Goal: Information Seeking & Learning: Understand process/instructions

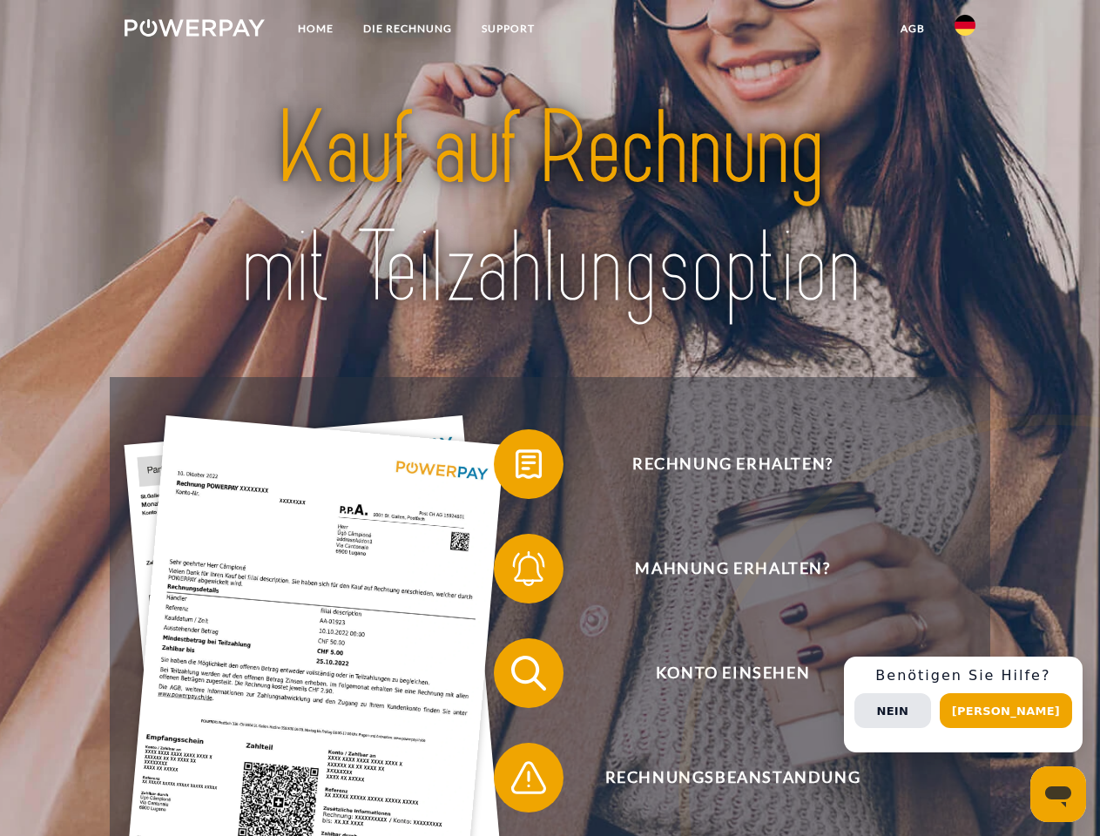
click at [194, 30] on img at bounding box center [195, 27] width 140 height 17
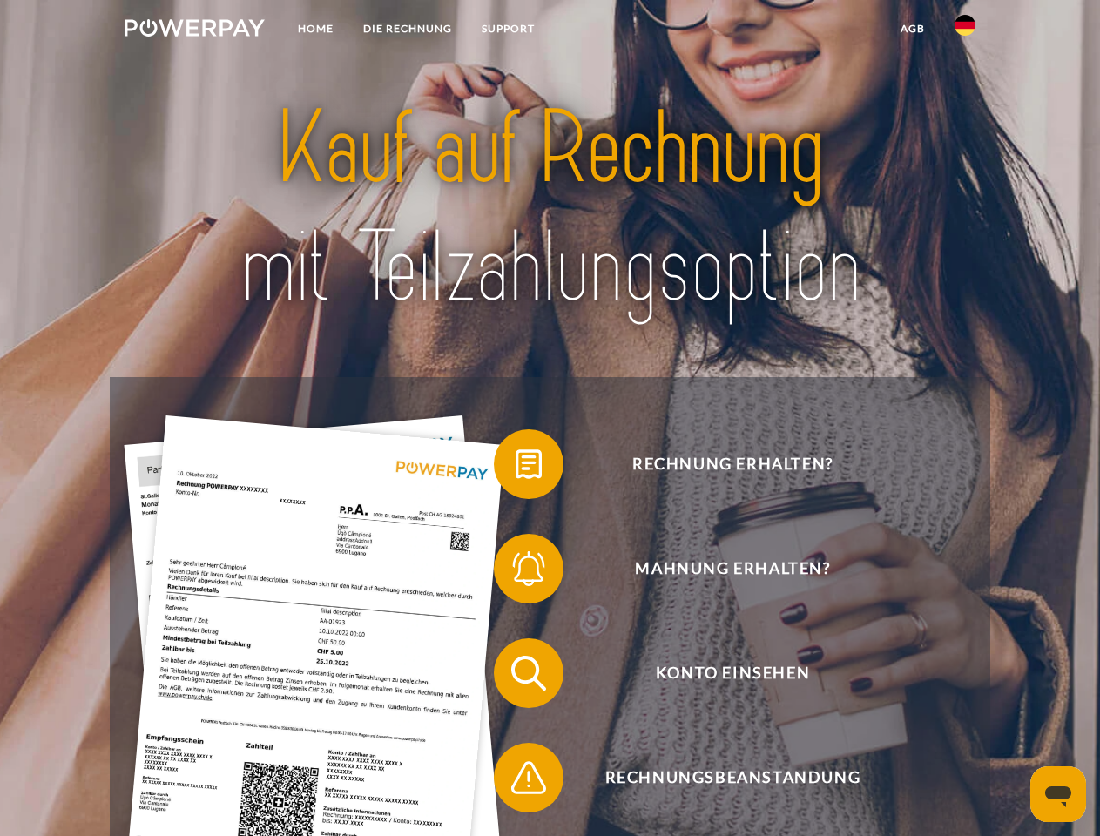
click at [965, 30] on img at bounding box center [965, 25] width 21 height 21
click at [912, 29] on link "agb" at bounding box center [913, 28] width 54 height 31
click at [516, 468] on span at bounding box center [502, 464] width 87 height 87
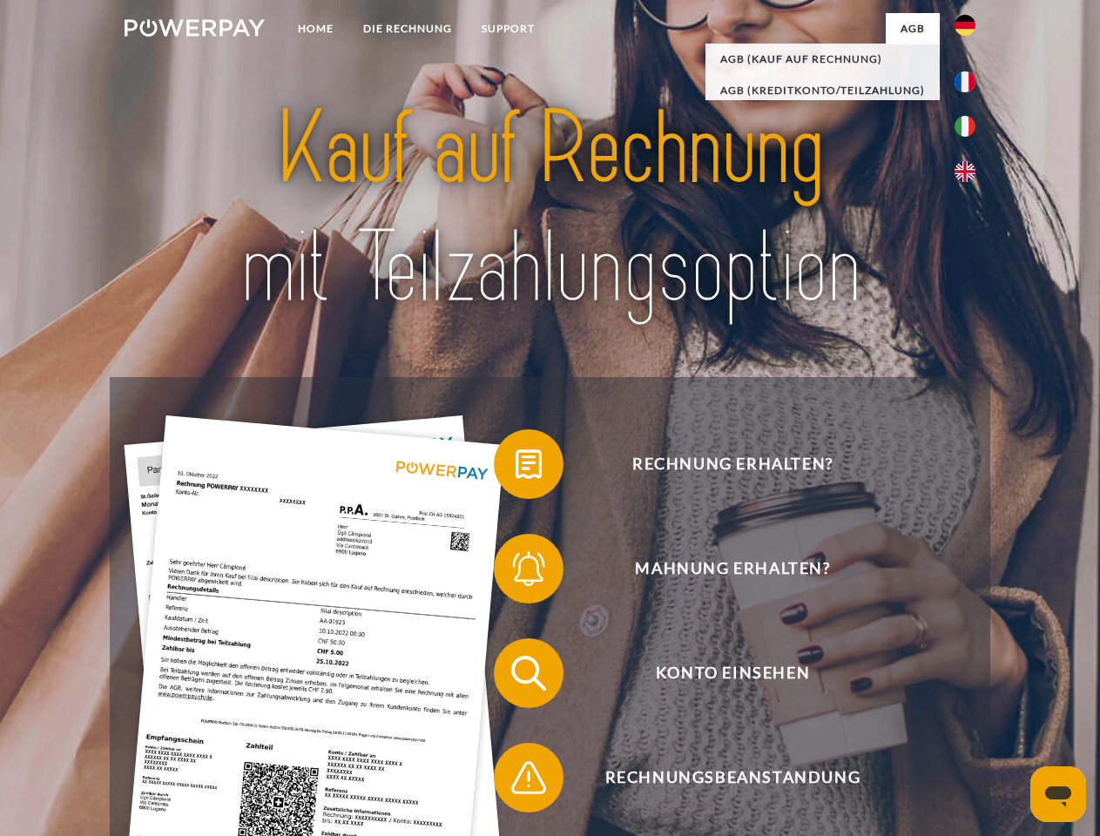
click at [516, 572] on span at bounding box center [502, 568] width 87 height 87
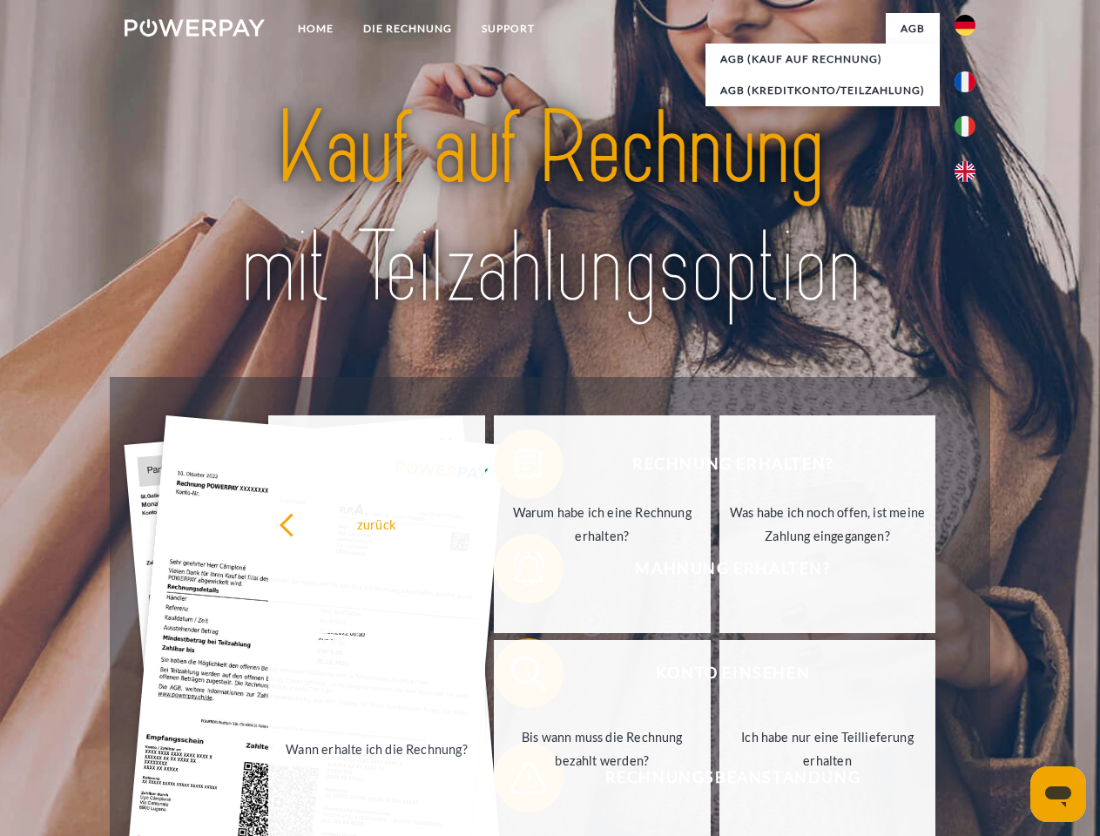
click at [516, 677] on link "Bis wann muss die Rechnung bezahlt werden?" at bounding box center [602, 749] width 217 height 218
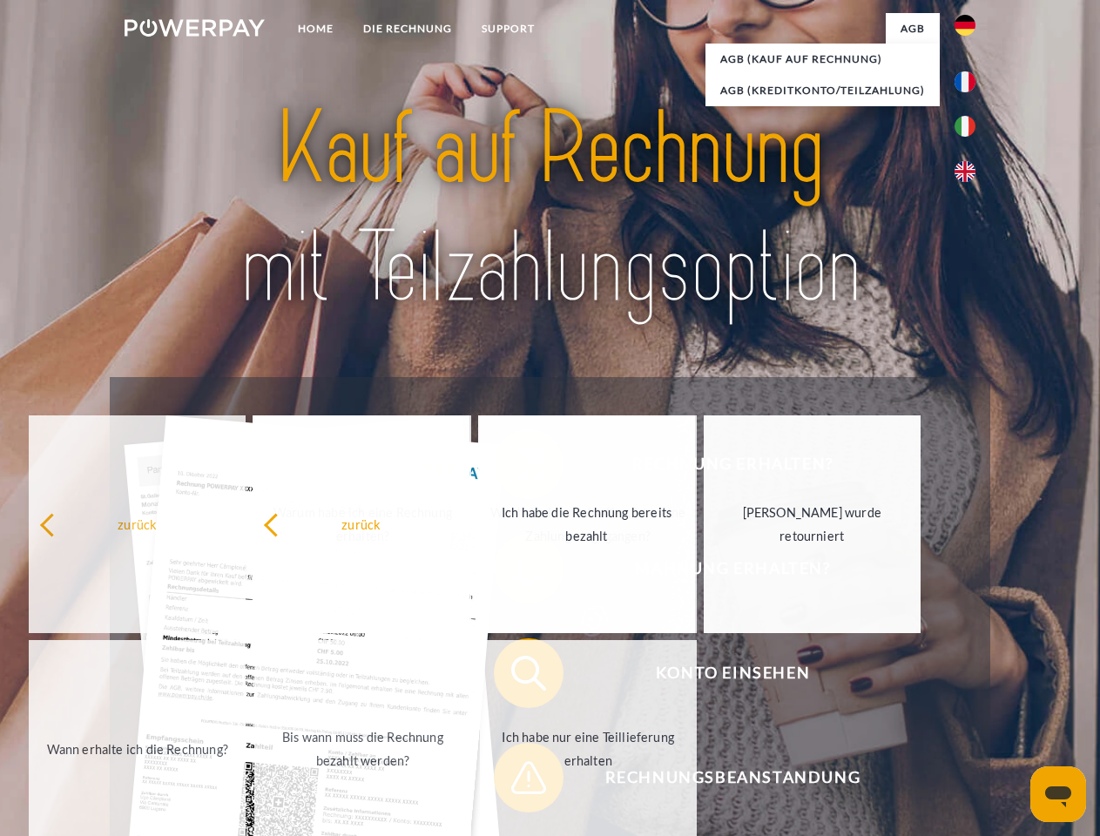
click at [516, 782] on span at bounding box center [502, 778] width 87 height 87
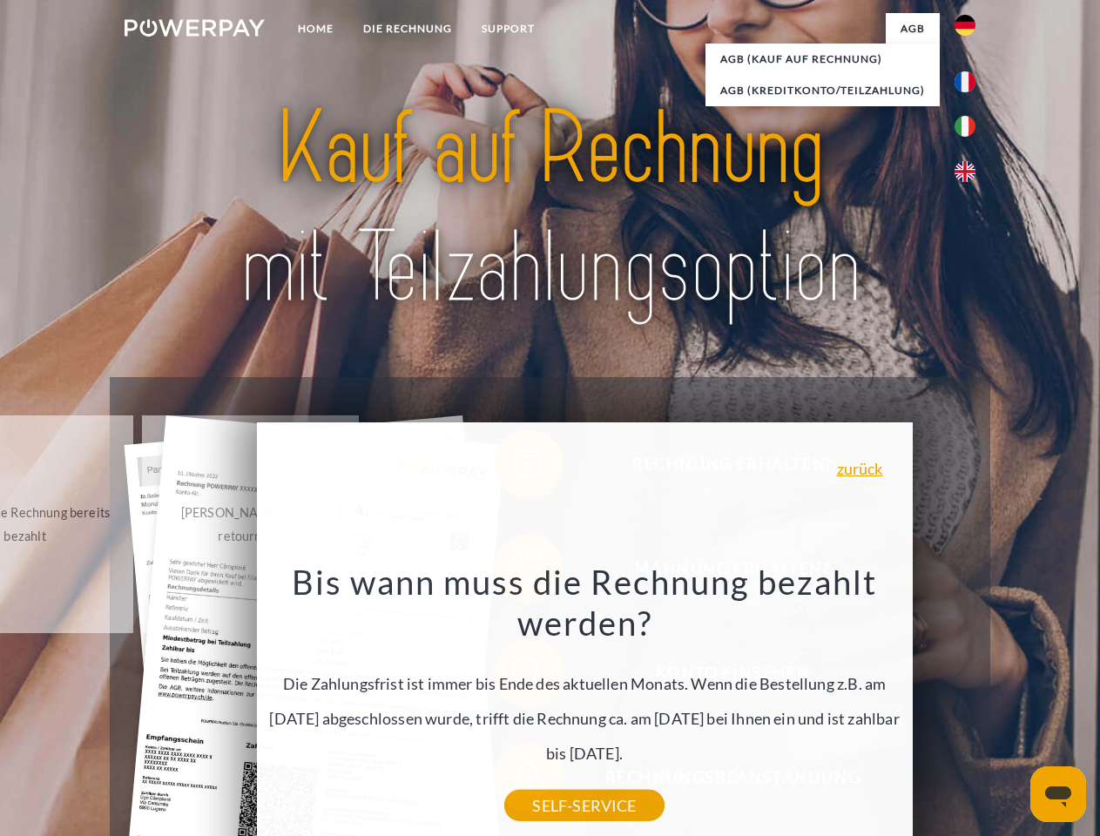
click at [970, 705] on div "Rechnung erhalten? Mahnung erhalten? Konto einsehen" at bounding box center [550, 725] width 880 height 697
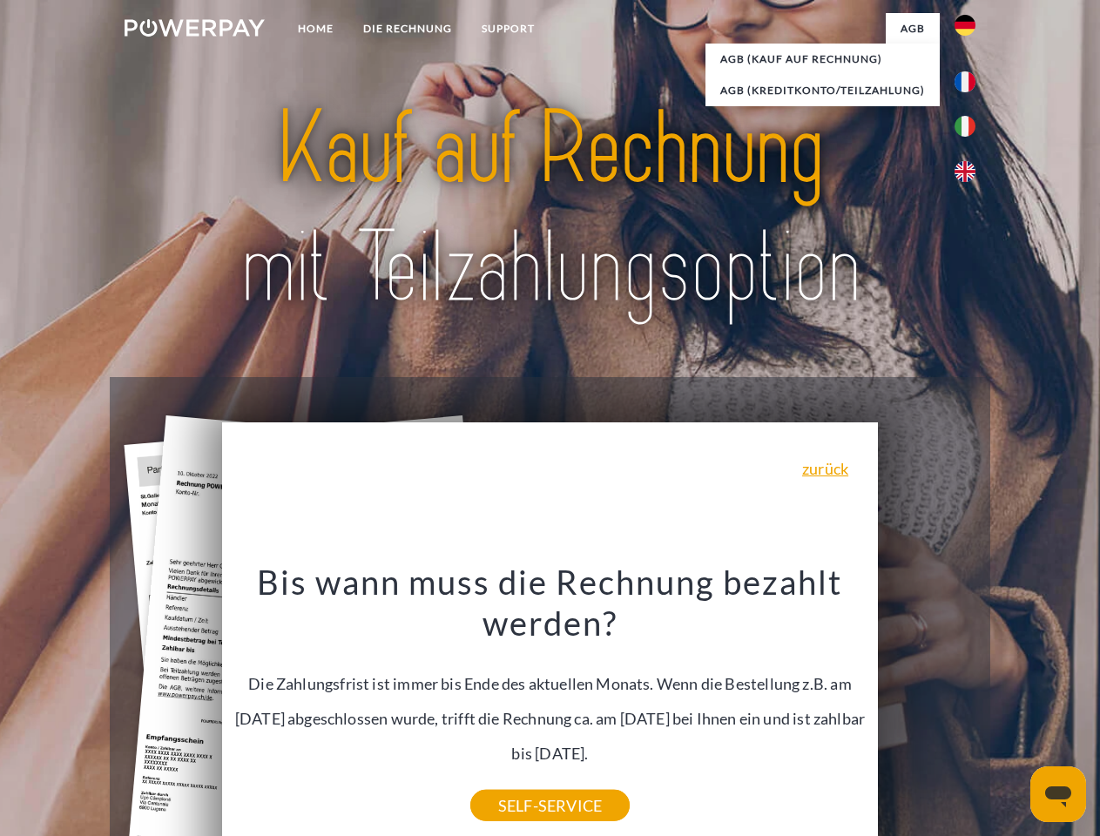
click at [927, 708] on span "Konto einsehen" at bounding box center [732, 674] width 427 height 70
click at [1012, 711] on header "Home DIE RECHNUNG SUPPORT" at bounding box center [550, 601] width 1100 height 1203
